Goal: Use online tool/utility

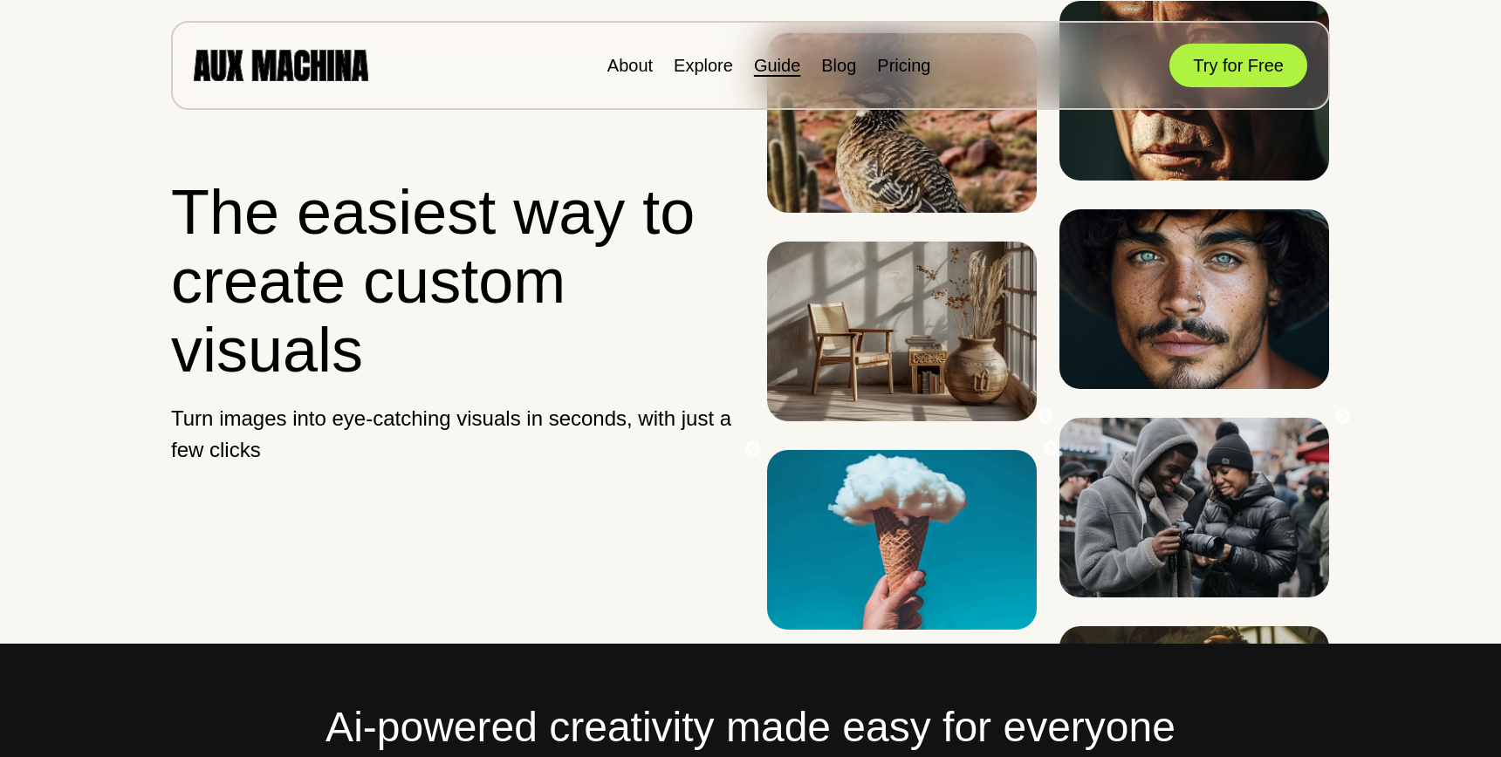
click at [758, 65] on link "Guide" at bounding box center [777, 65] width 46 height 19
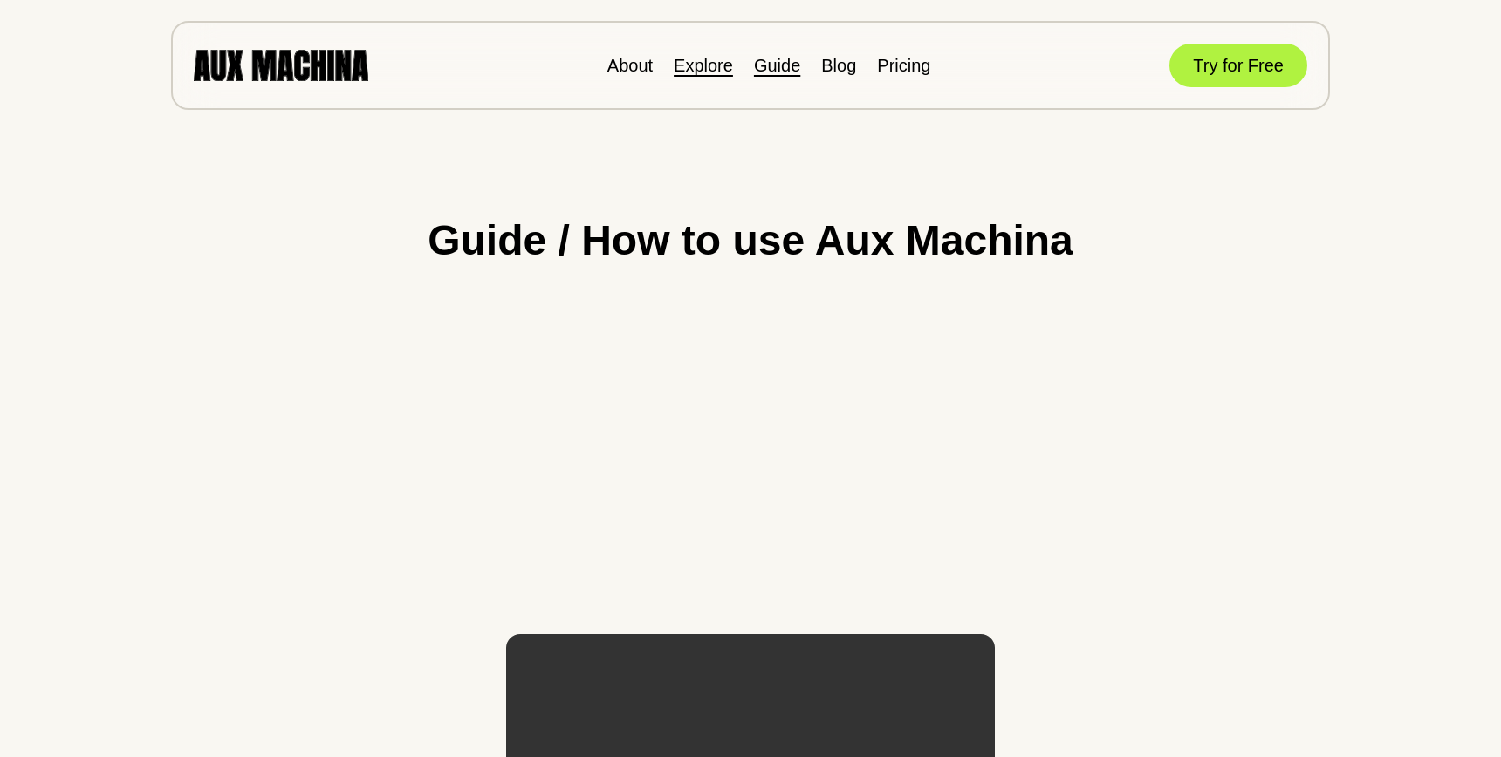
click at [713, 69] on link "Explore" at bounding box center [702, 65] width 59 height 19
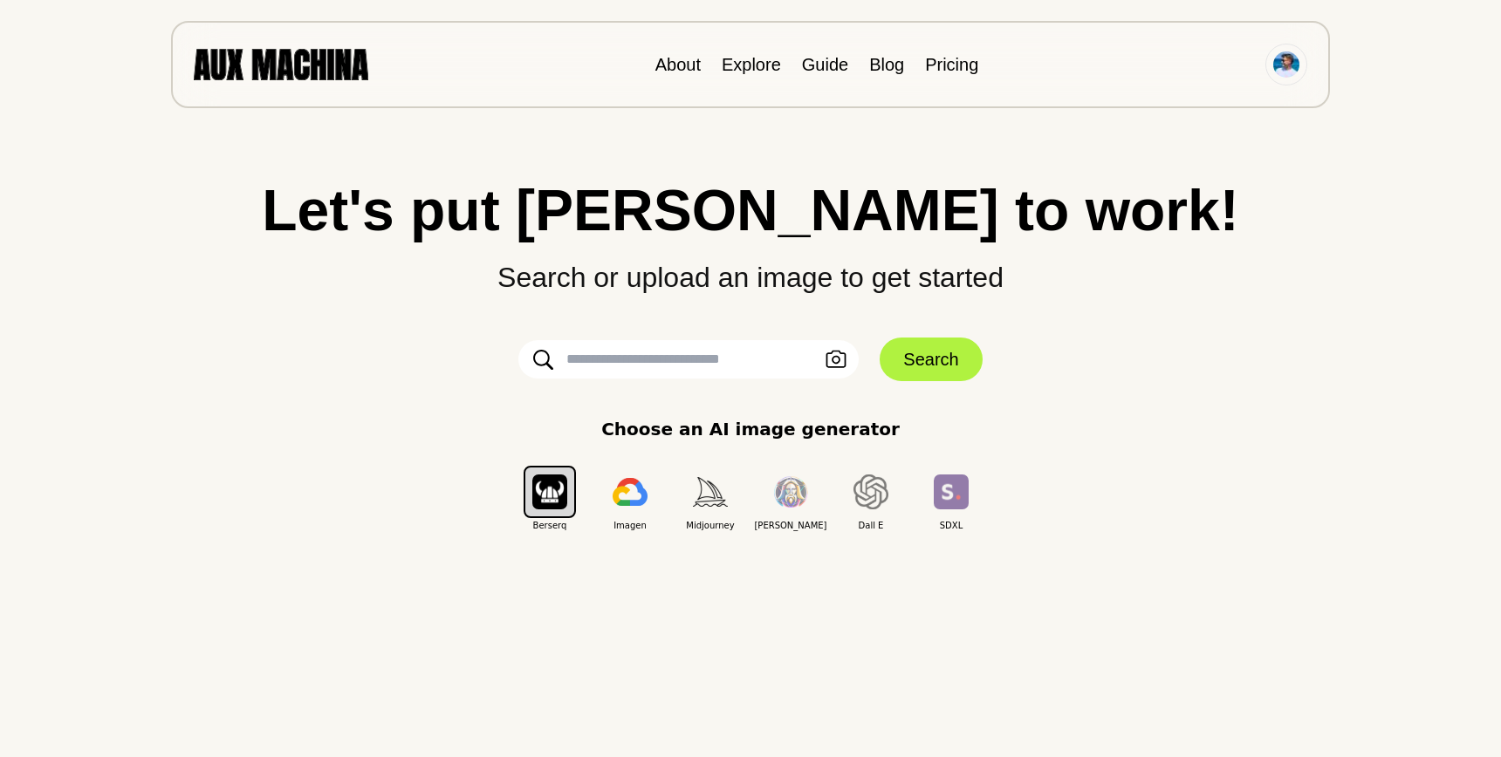
click at [634, 354] on input "text" at bounding box center [688, 359] width 340 height 38
paste input "**********"
type input "**********"
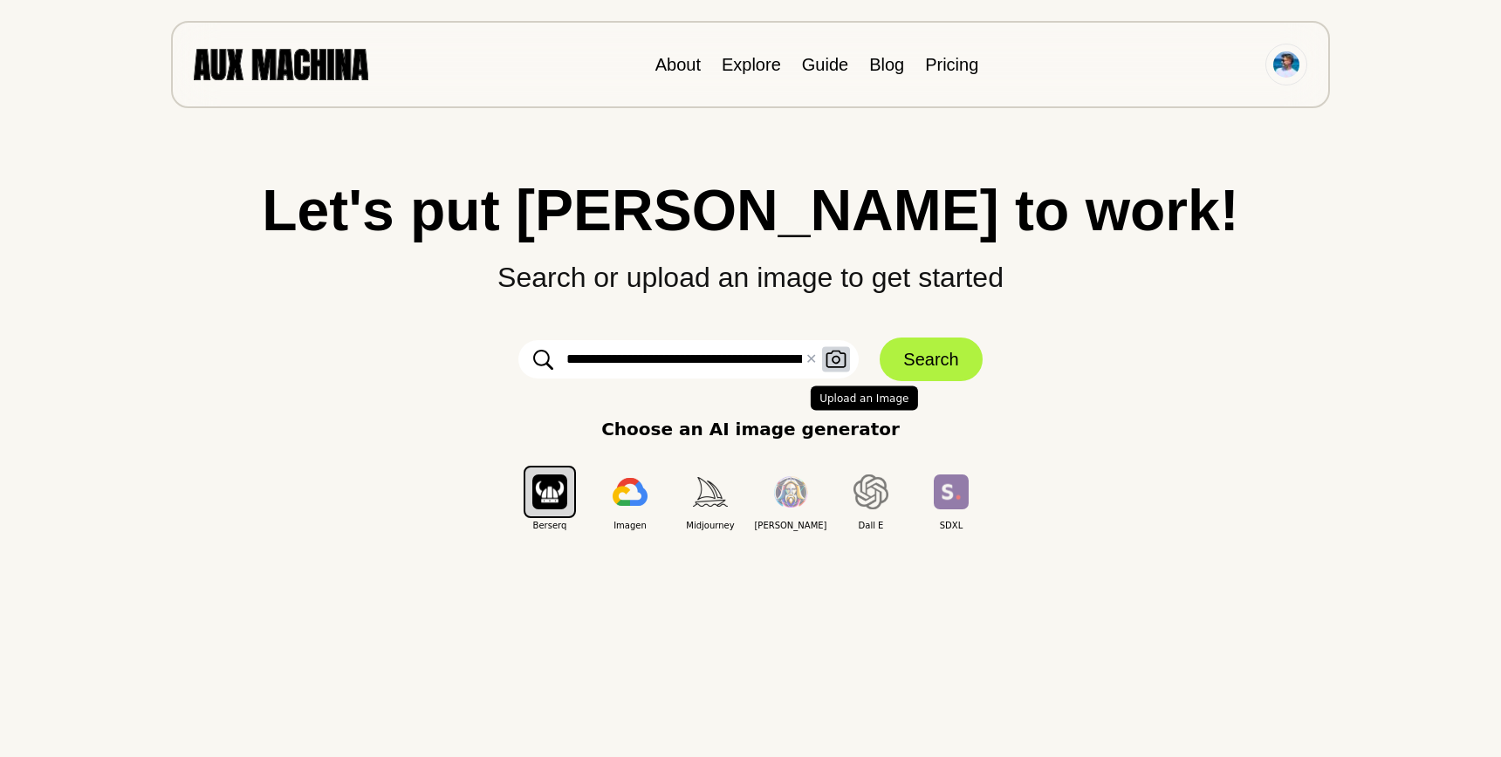
click at [831, 355] on icon "button" at bounding box center [835, 360] width 21 height 18
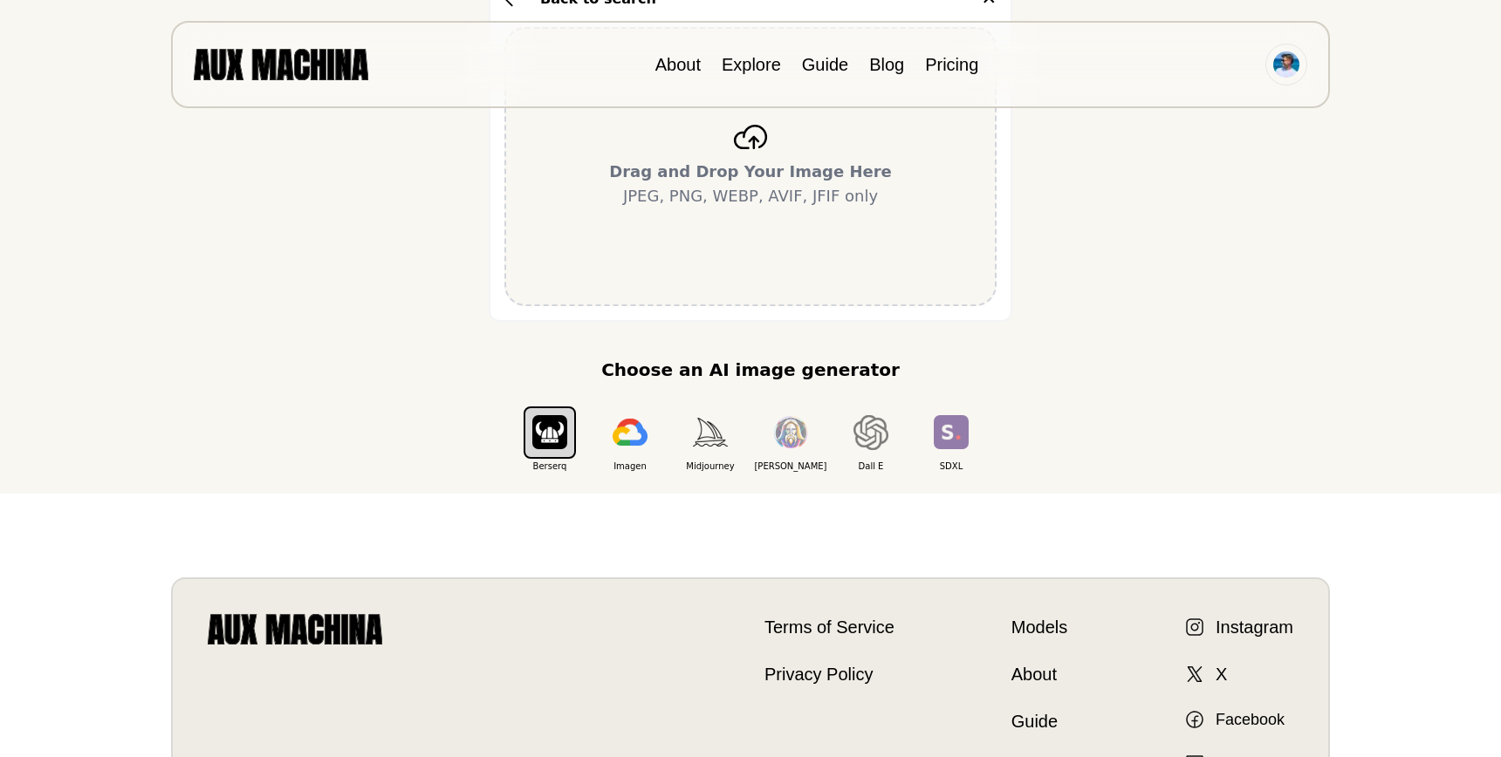
scroll to position [379, 0]
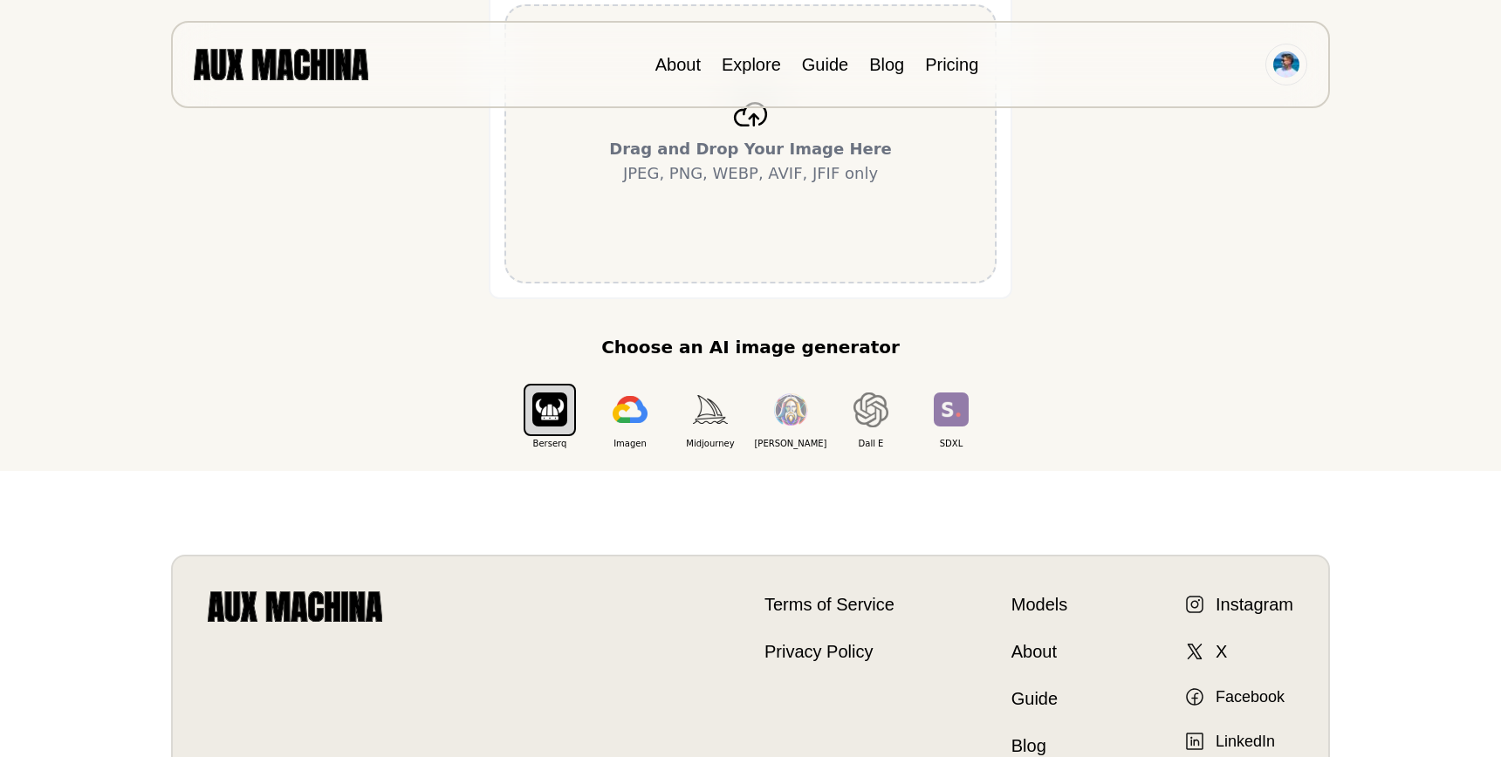
click at [814, 266] on div "Drag and Drop Your Image Here JPEG, PNG, WEBP, AVIF, JFIF only" at bounding box center [750, 143] width 492 height 279
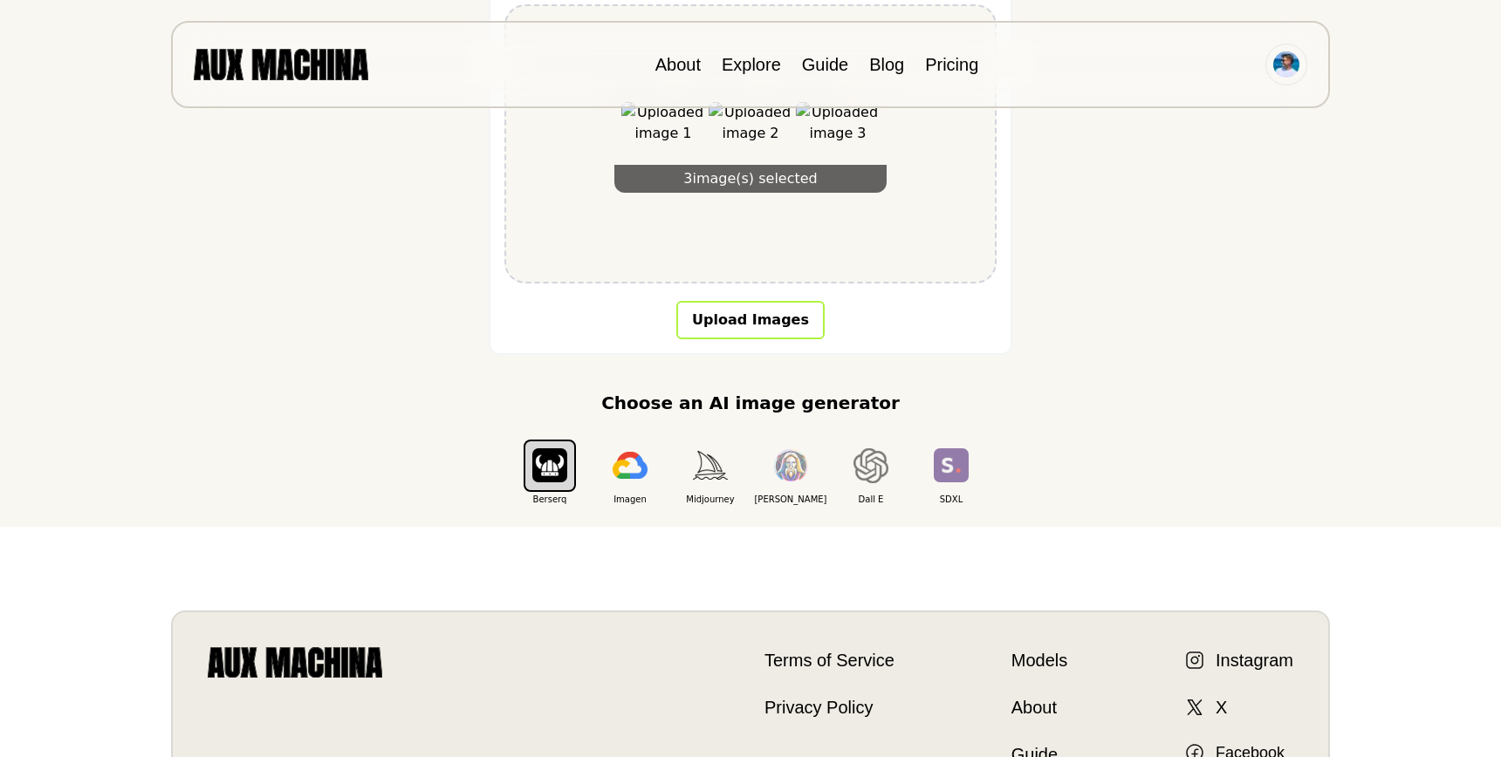
click at [780, 314] on button "Upload Images" at bounding box center [750, 320] width 148 height 38
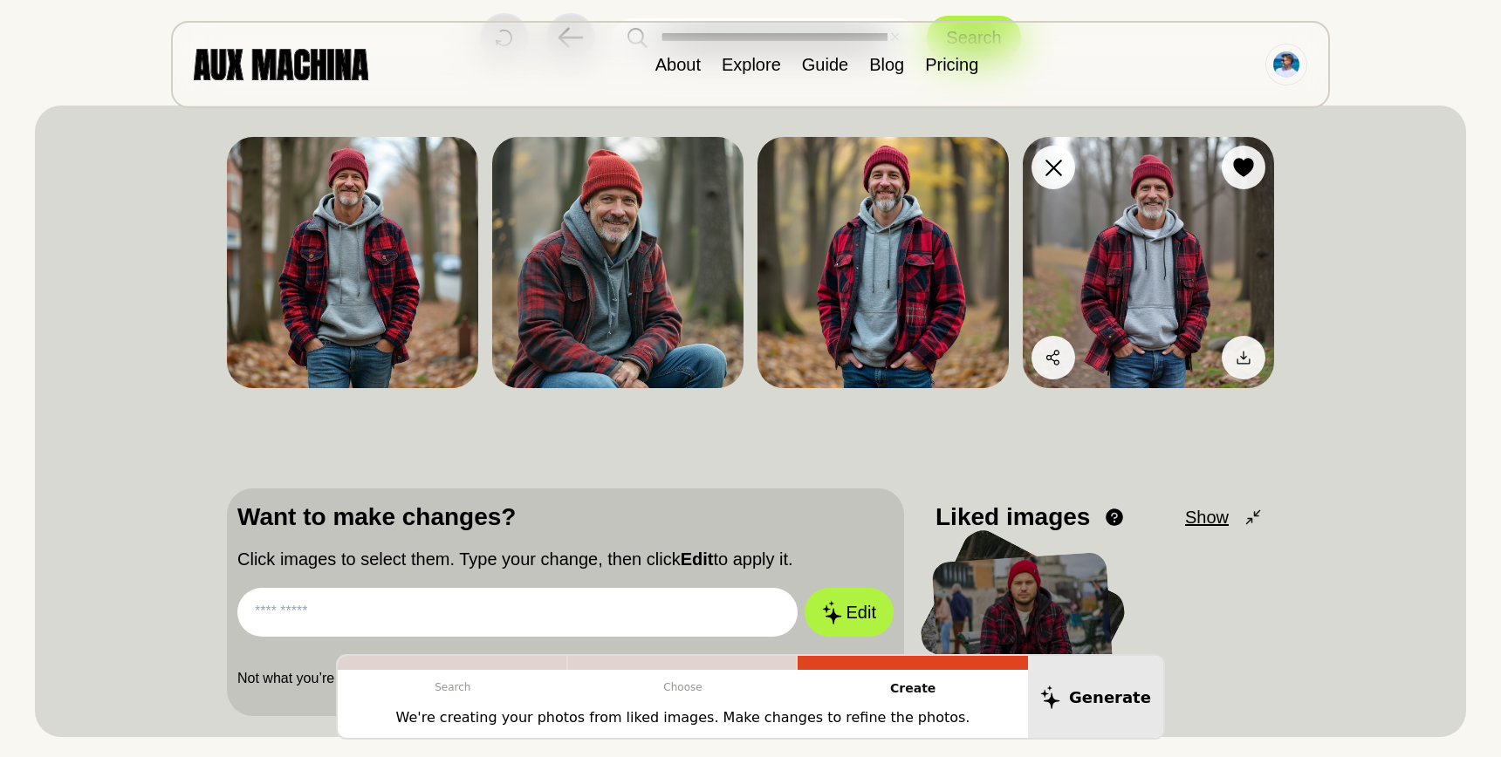
scroll to position [238, 0]
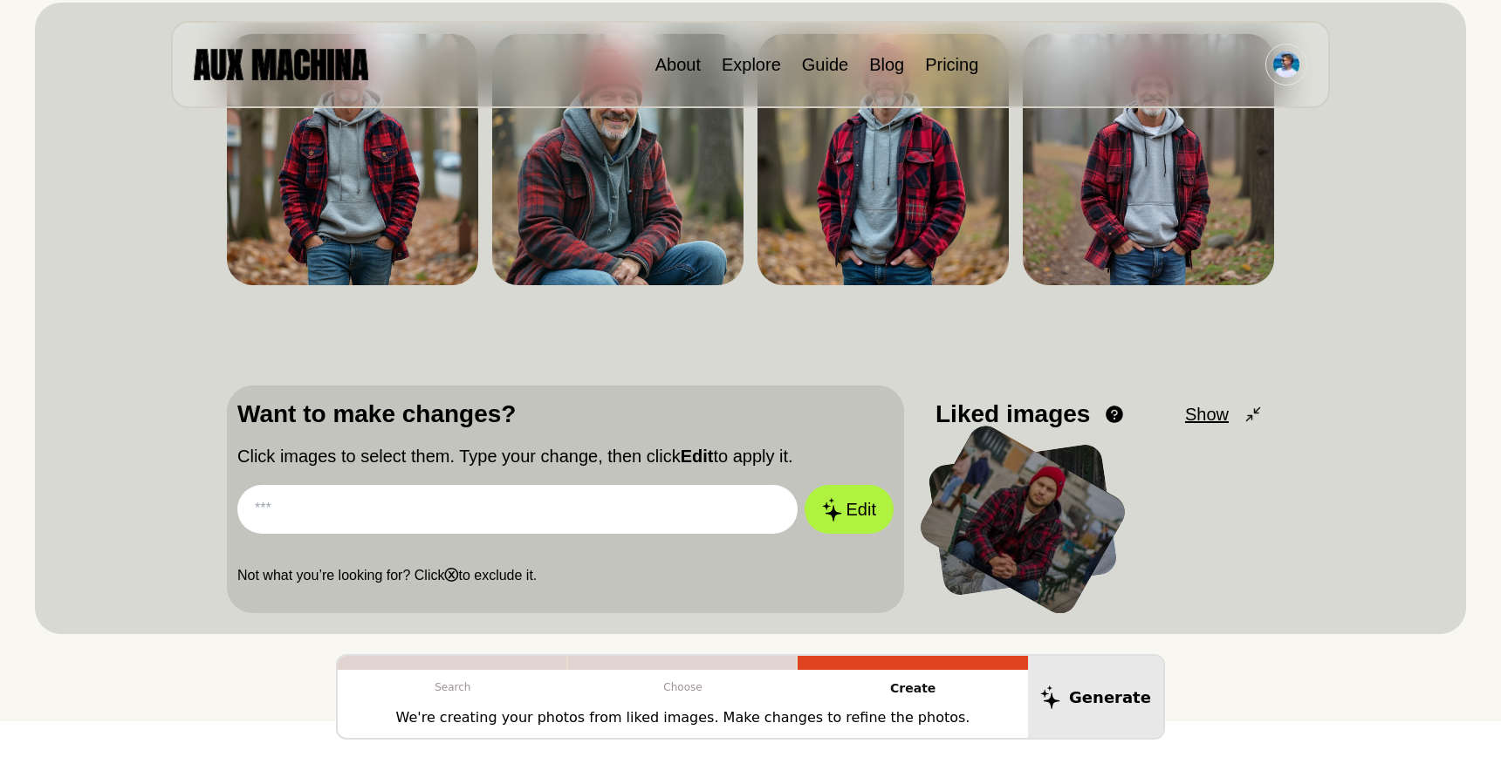
click at [1219, 419] on span "Show" at bounding box center [1207, 414] width 44 height 26
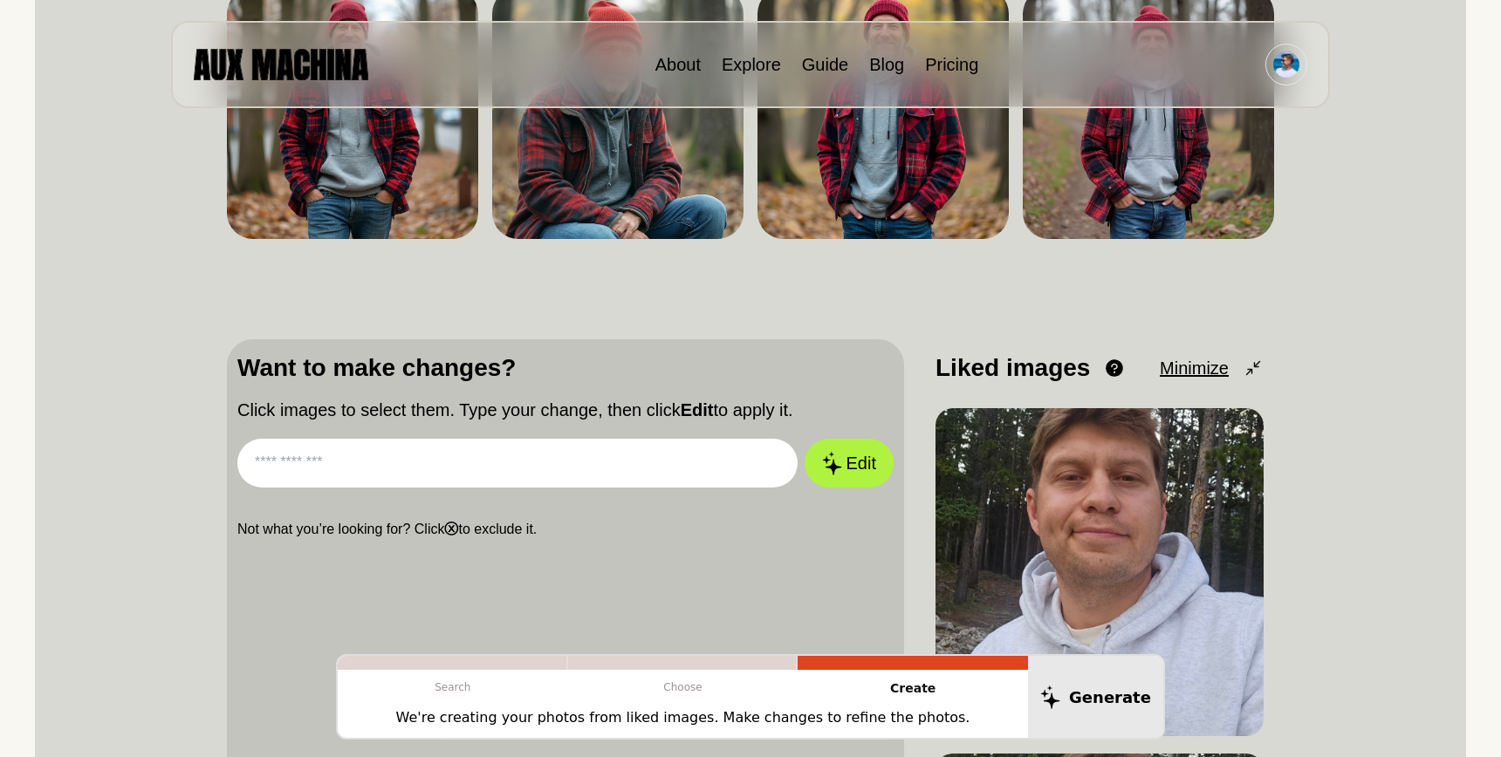
scroll to position [210, 0]
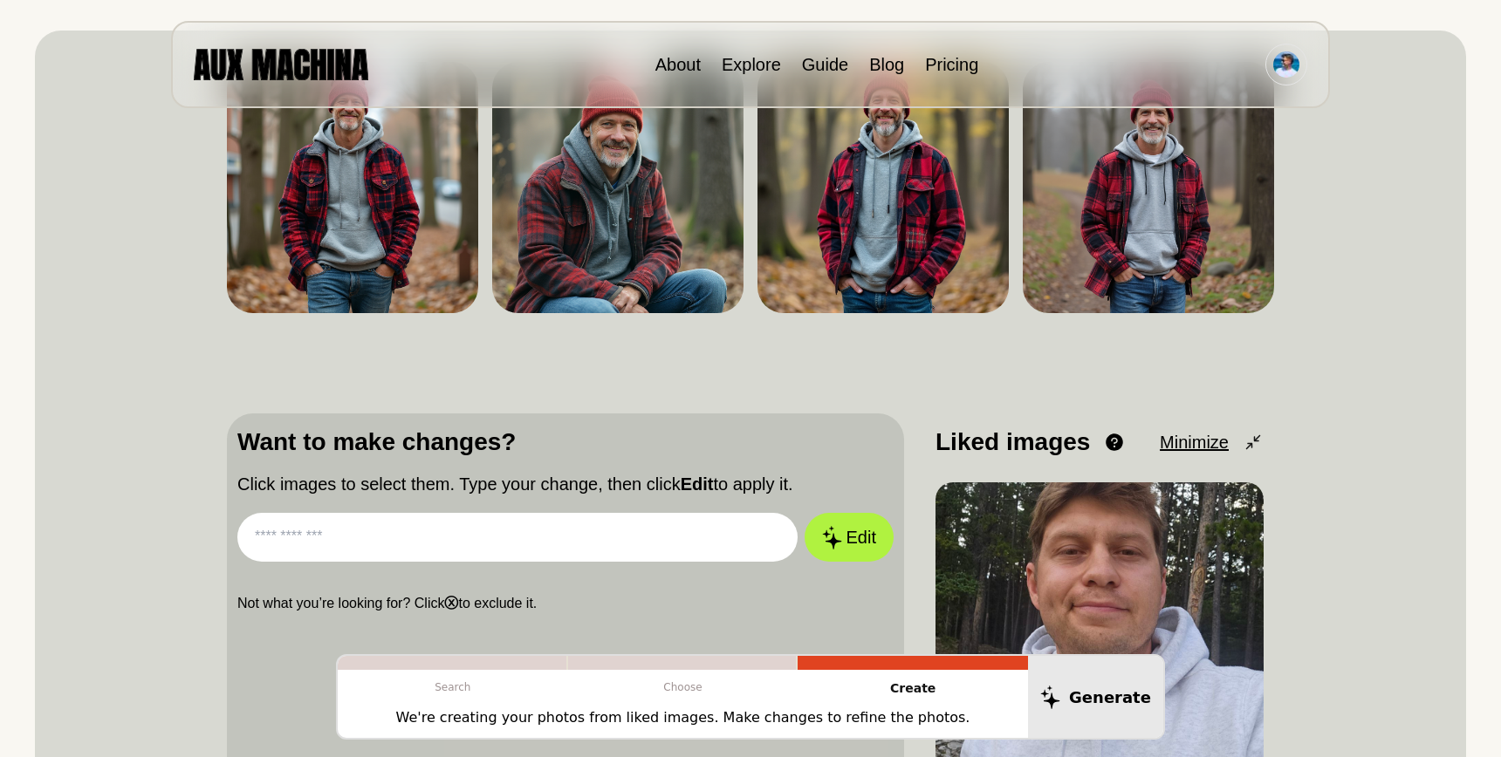
click at [416, 532] on input "text" at bounding box center [517, 537] width 560 height 49
type input "**********"
click at [804, 513] on button "Edit" at bounding box center [848, 537] width 89 height 49
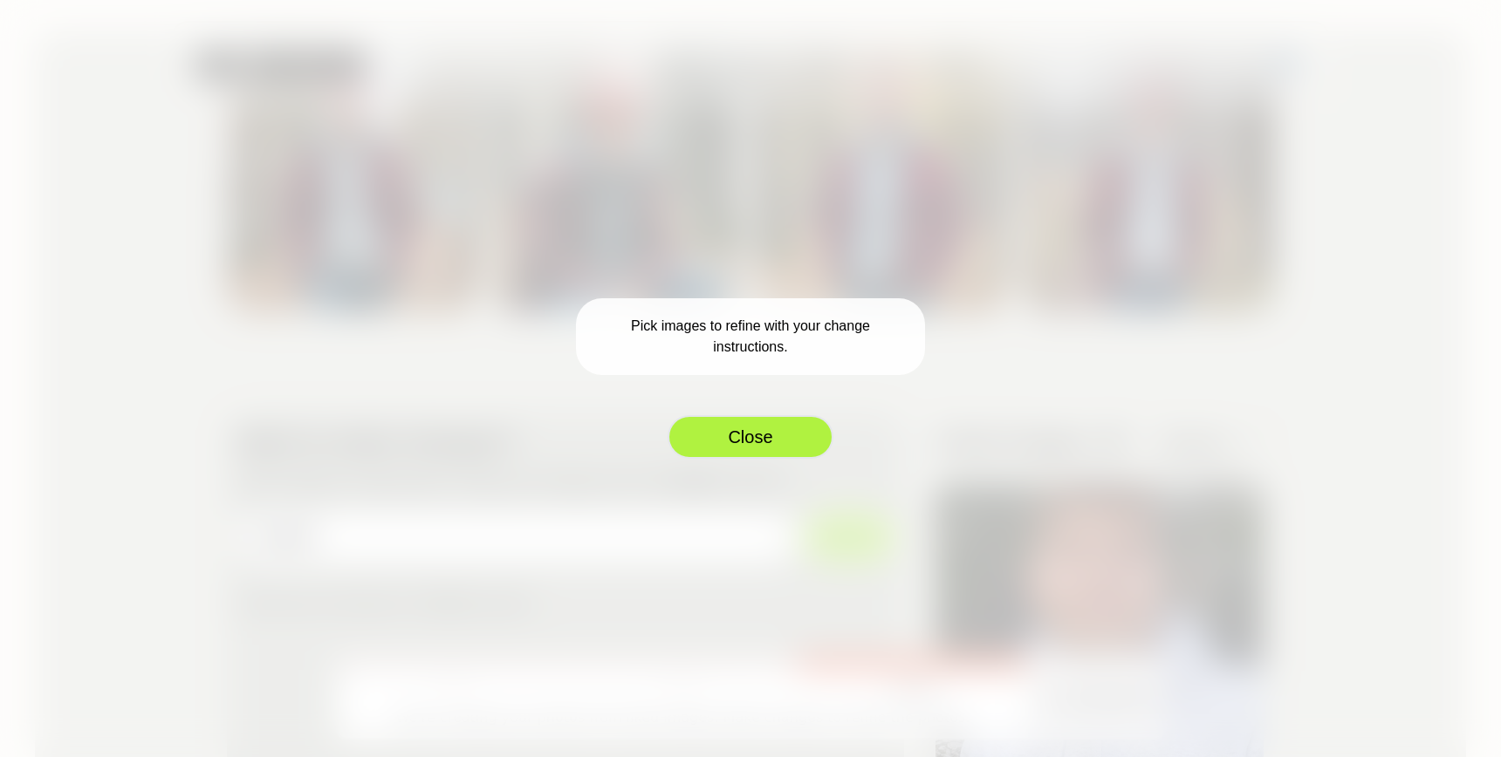
click at [751, 430] on button "Close" at bounding box center [750, 437] width 166 height 44
